Goal: Information Seeking & Learning: Learn about a topic

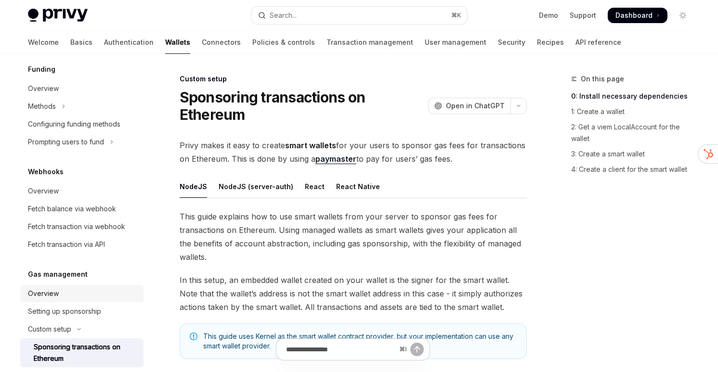
scroll to position [385, 0]
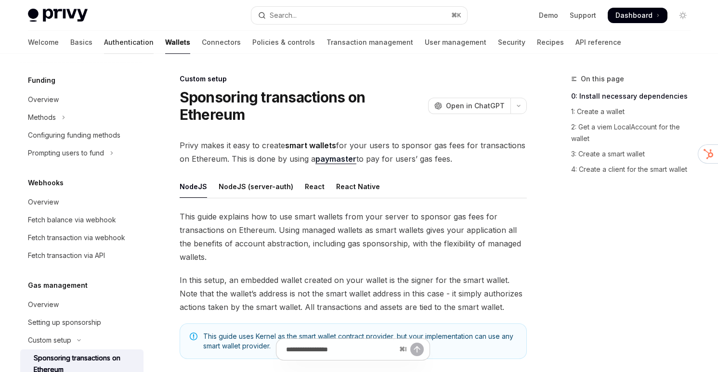
click at [104, 41] on link "Authentication" at bounding box center [129, 42] width 50 height 23
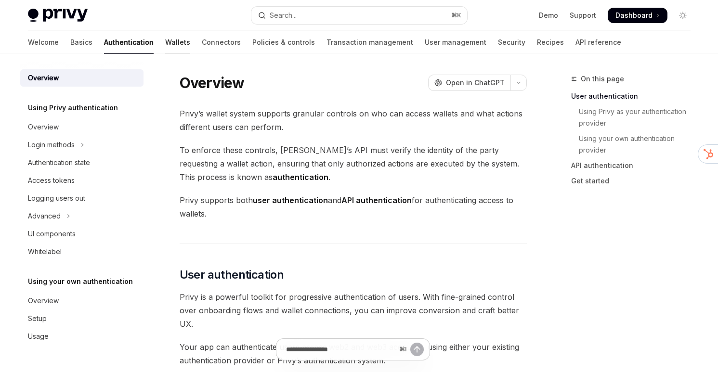
click at [165, 43] on link "Wallets" at bounding box center [177, 42] width 25 height 23
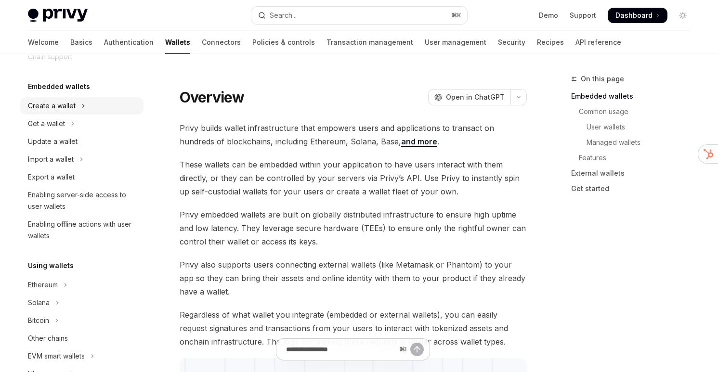
scroll to position [43, 0]
click at [252, 43] on link "Policies & controls" at bounding box center [283, 42] width 63 height 23
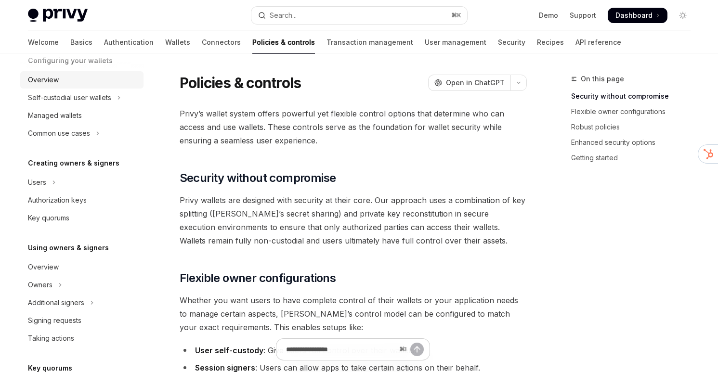
scroll to position [136, 0]
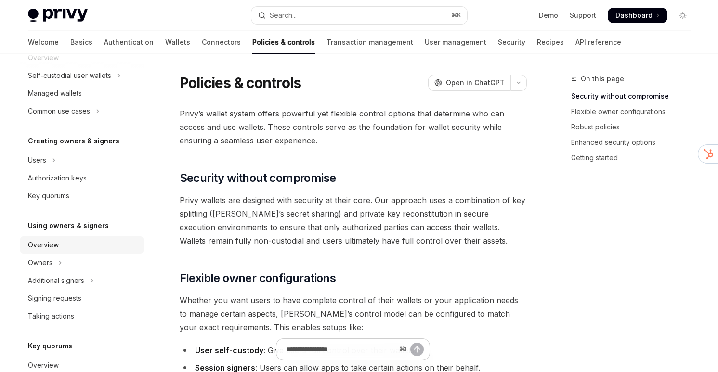
click at [57, 250] on div "Overview" at bounding box center [43, 245] width 31 height 12
type textarea "*"
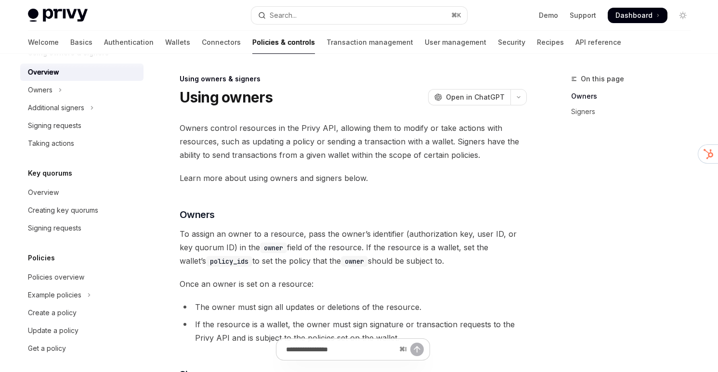
scroll to position [313, 0]
